Goal: Participate in discussion

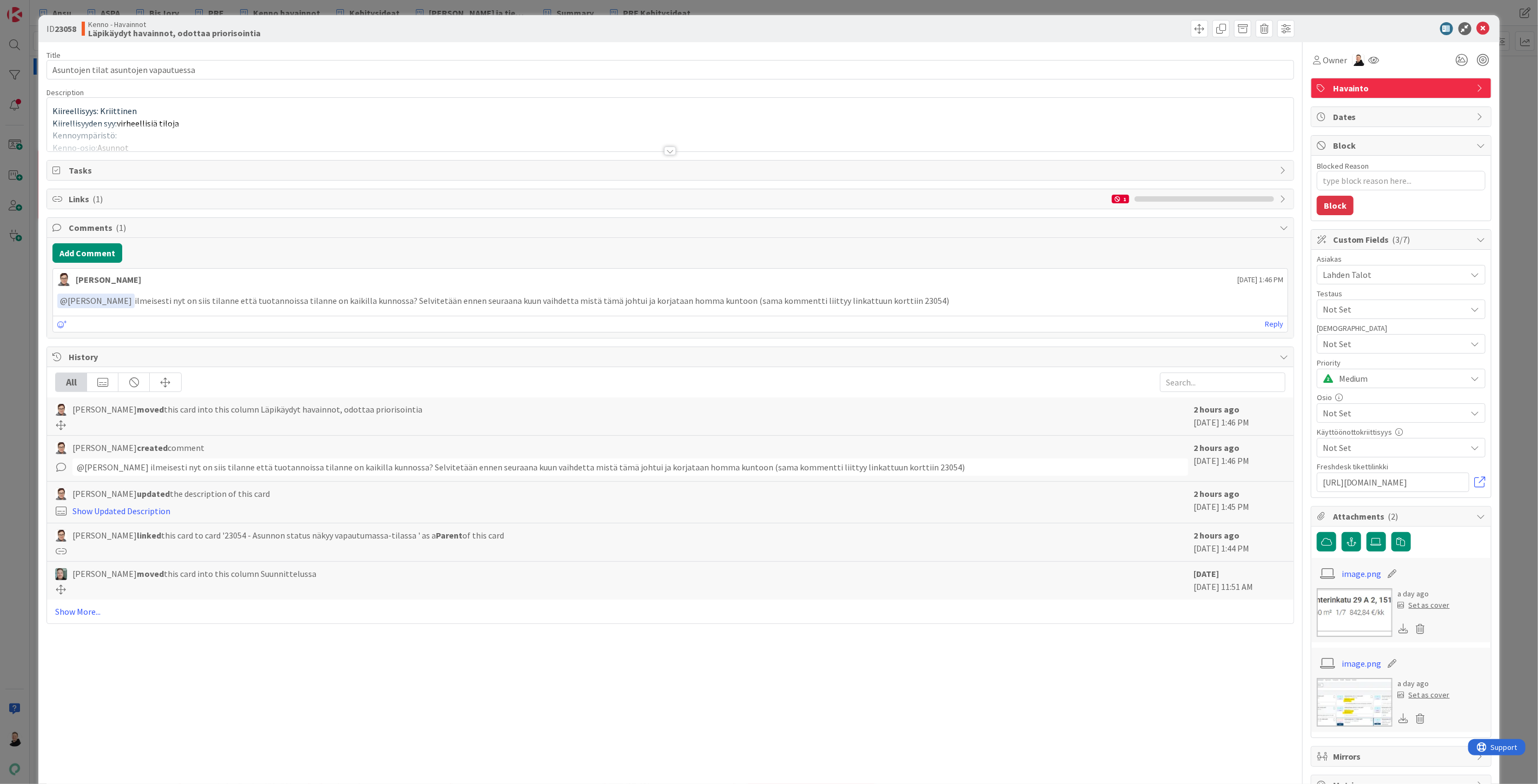
type textarea "x"
click at [664, 152] on div at bounding box center [670, 151] width 12 height 9
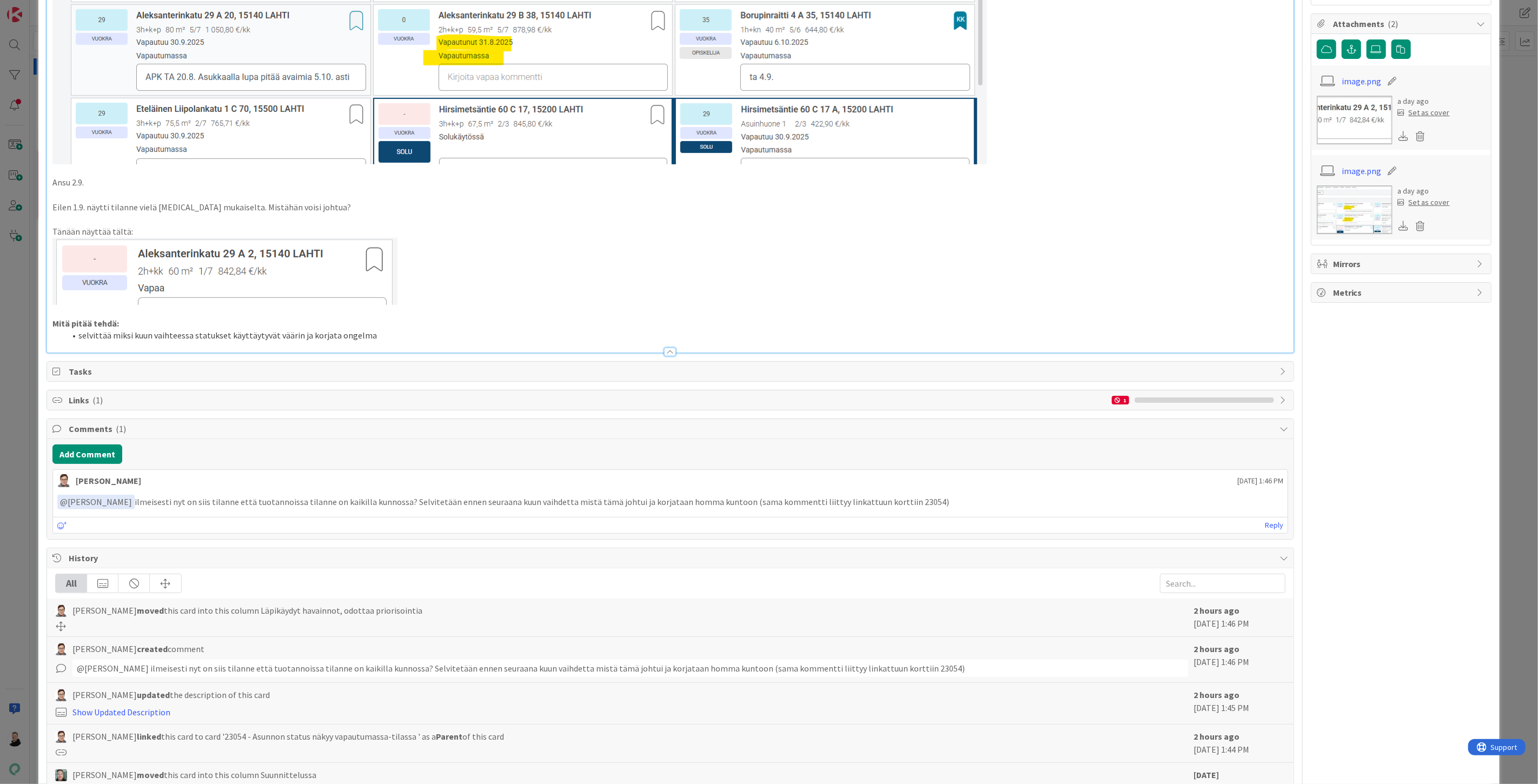
scroll to position [558, 0]
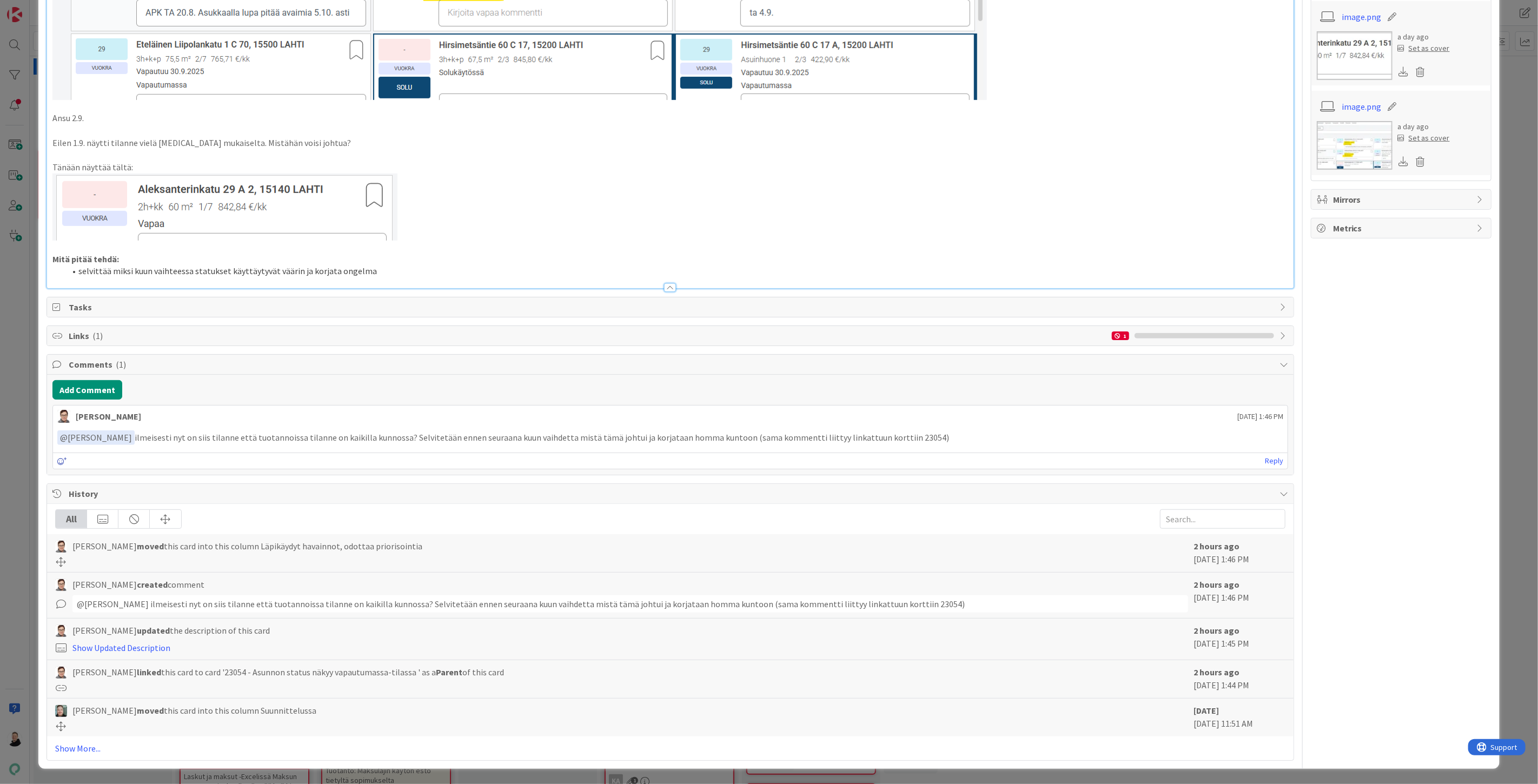
click at [63, 458] on icon at bounding box center [61, 461] width 10 height 7
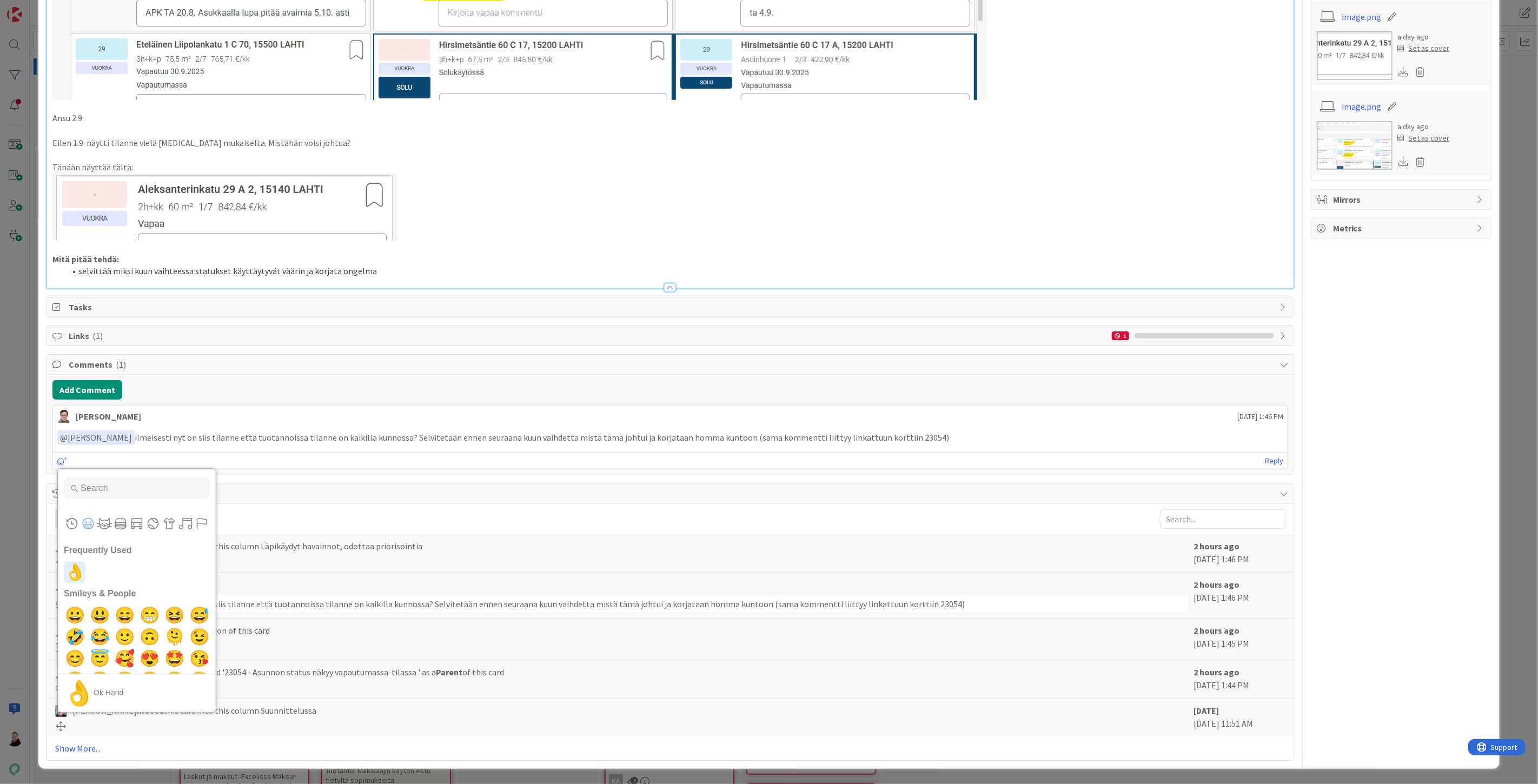
click at [78, 571] on span "👌" at bounding box center [75, 572] width 26 height 22
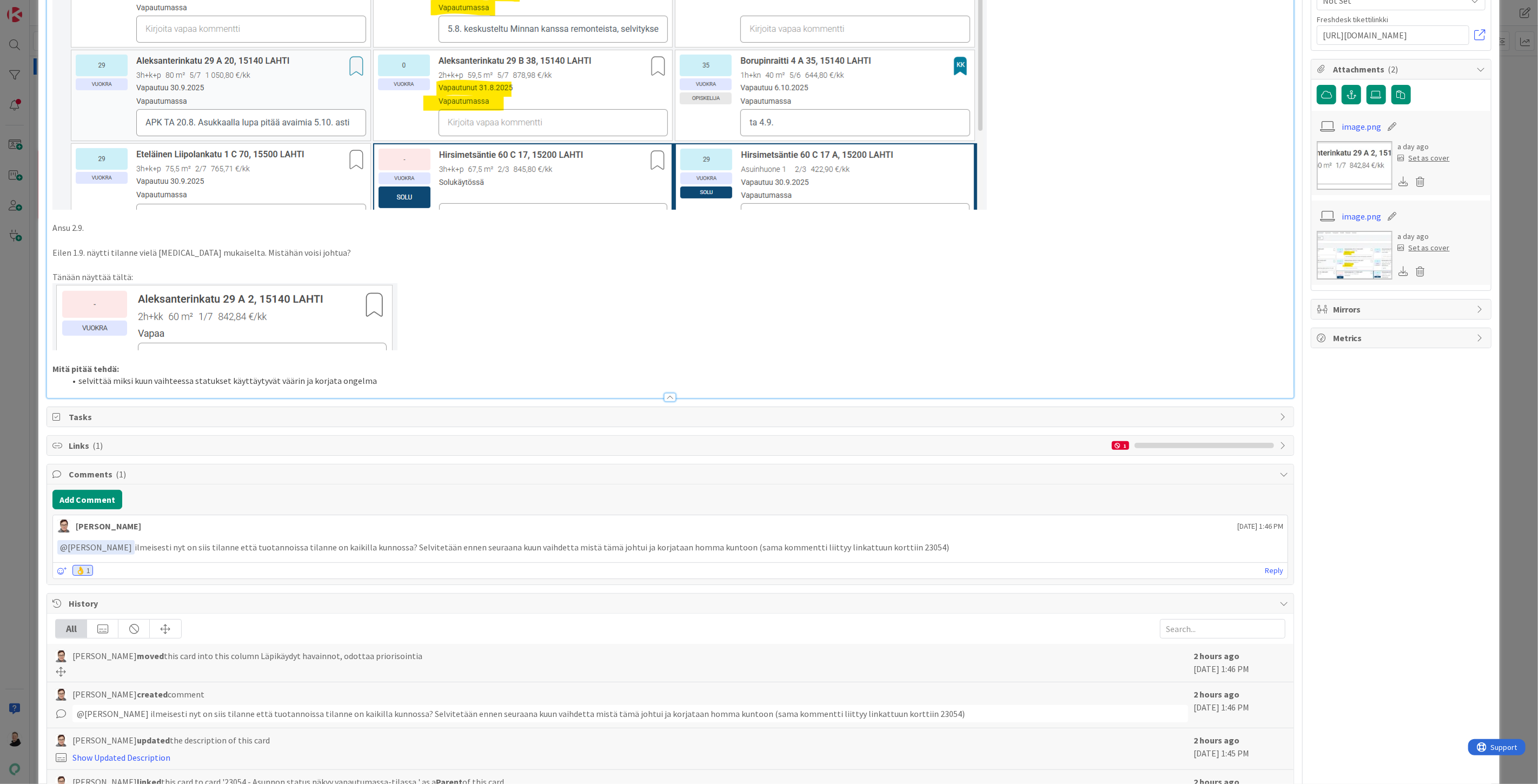
scroll to position [420, 0]
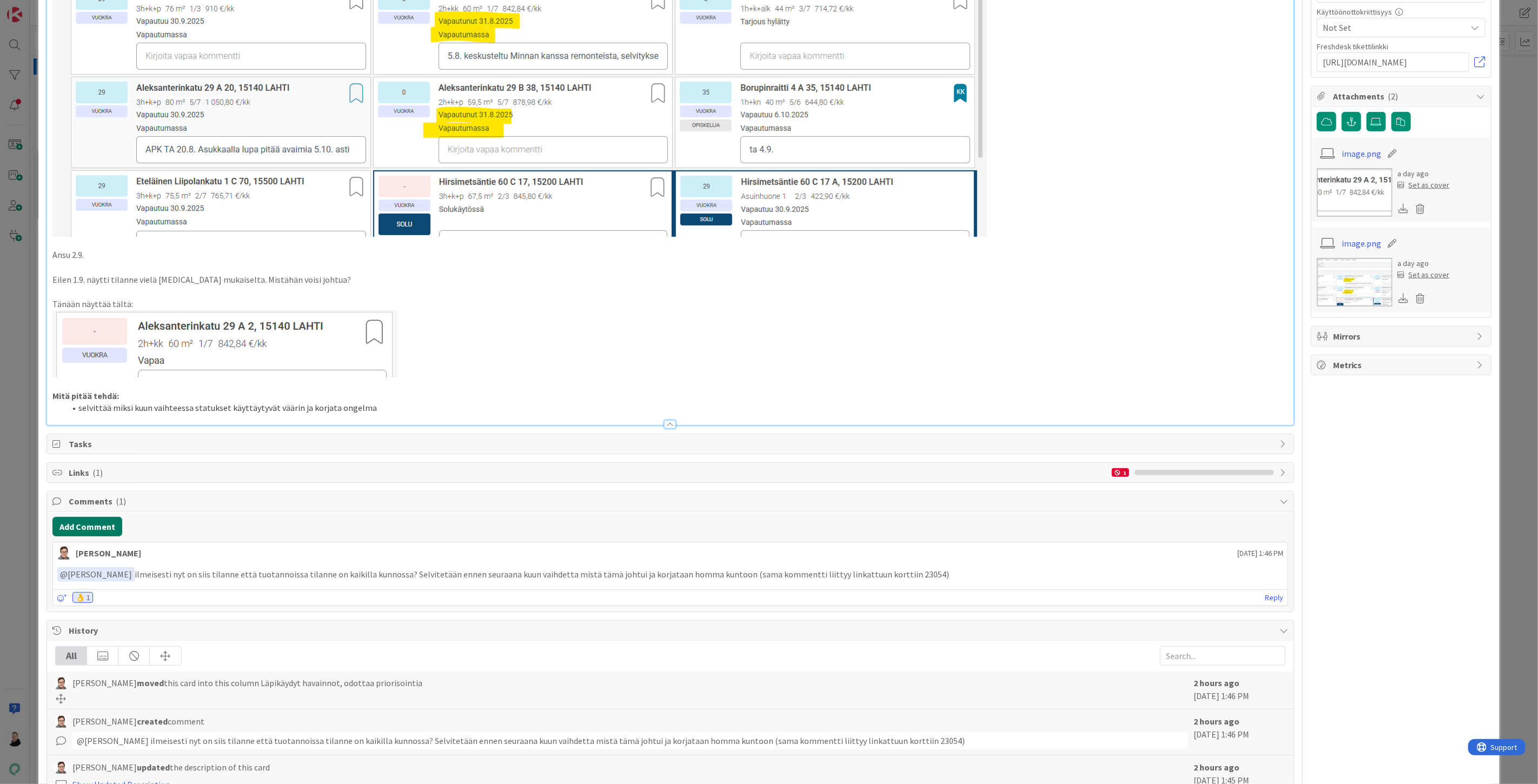
click at [86, 531] on button "Add Comment" at bounding box center [87, 526] width 70 height 20
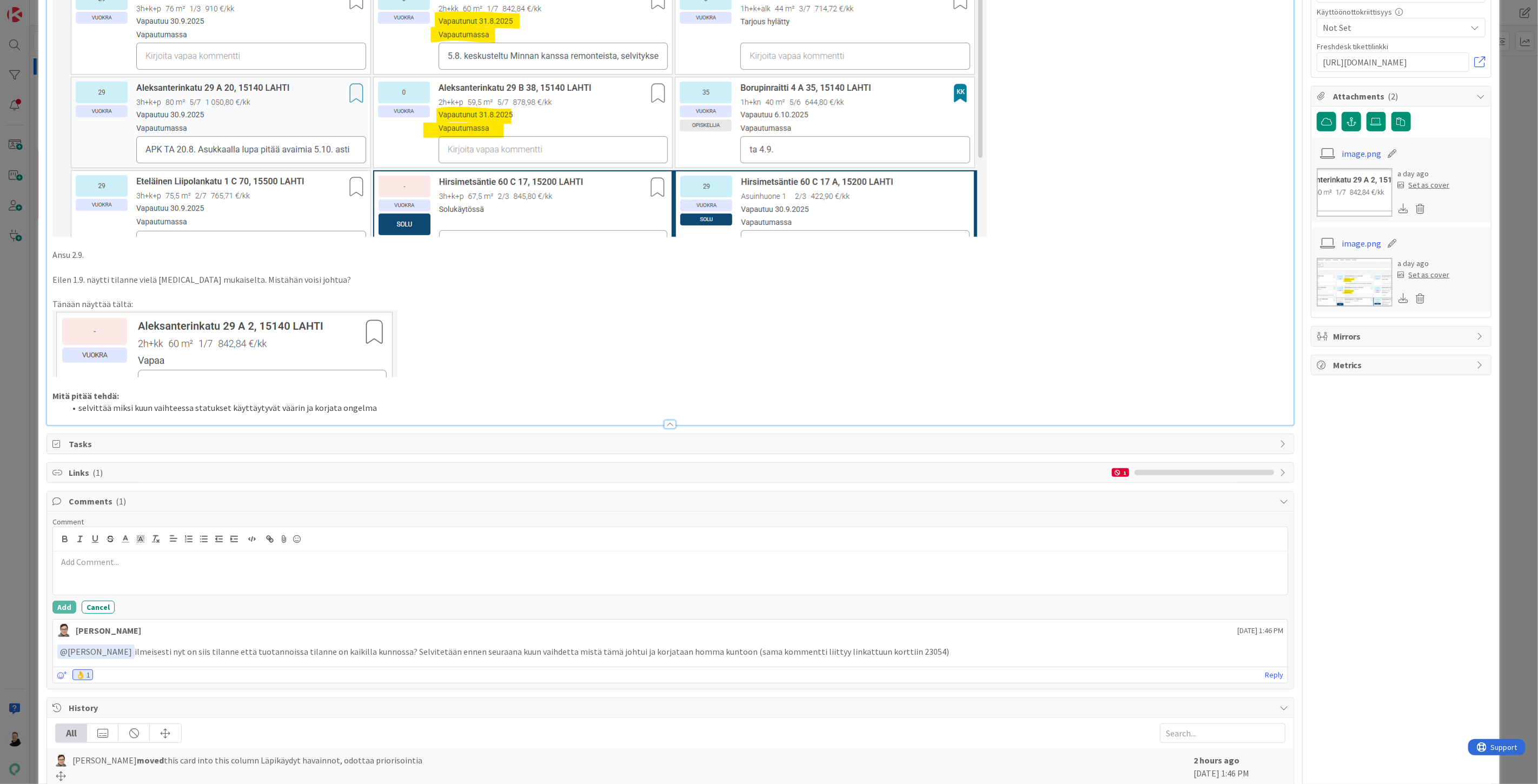
click at [122, 574] on div at bounding box center [670, 573] width 1235 height 43
click at [66, 604] on button "Add" at bounding box center [64, 608] width 24 height 13
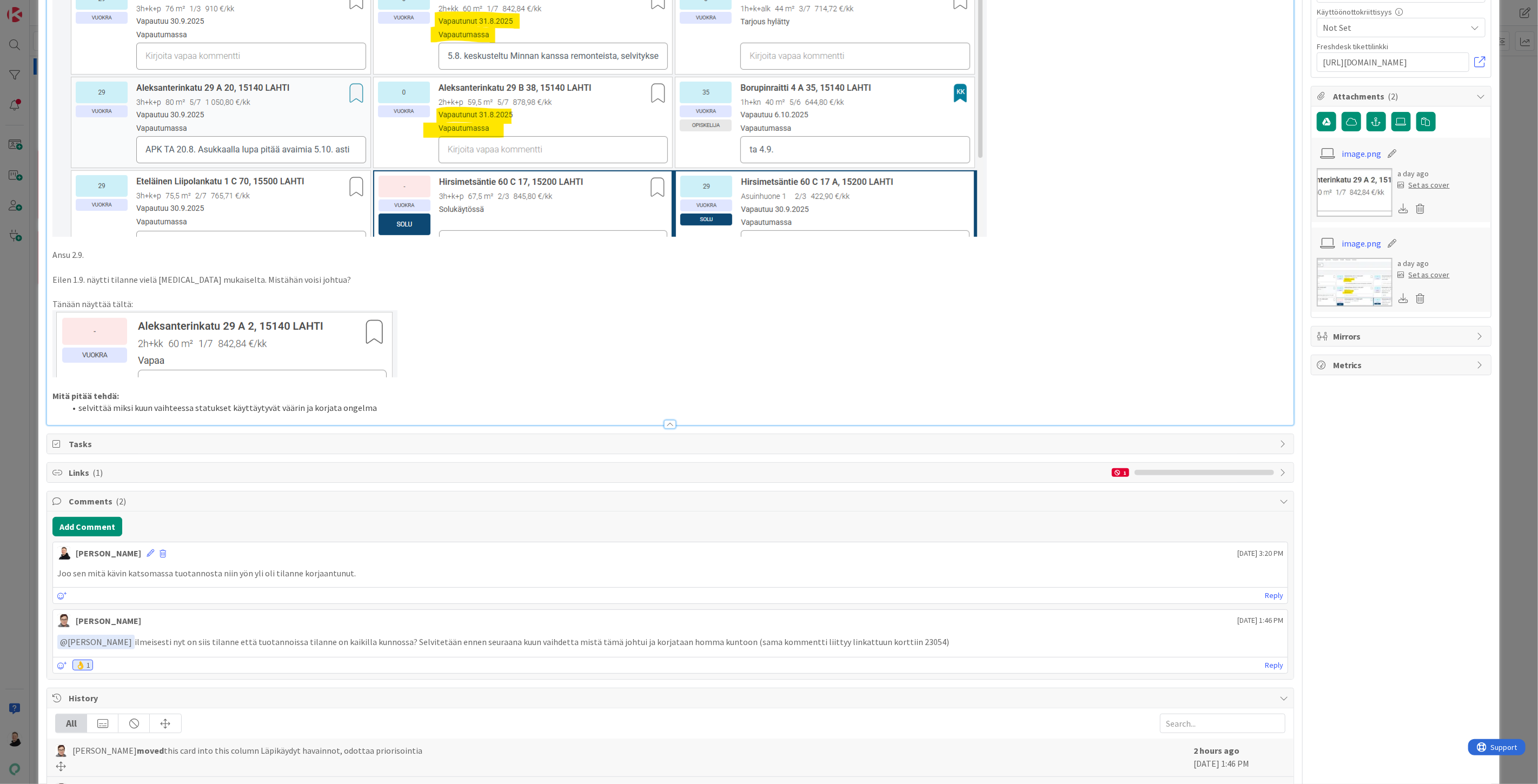
type textarea "x"
